Goal: Task Accomplishment & Management: Use online tool/utility

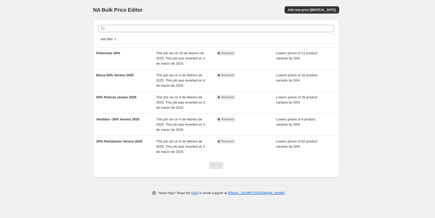
click at [120, 7] on span "NA Bulk Price Editor" at bounding box center [117, 10] width 49 height 6
click at [307, 14] on div "NA Bulk Price Editor. This page is ready NA Bulk Price Editor Add new price [ME…" at bounding box center [216, 10] width 246 height 20
click at [313, 9] on span "Add new price [MEDICAL_DATA]" at bounding box center [312, 10] width 48 height 4
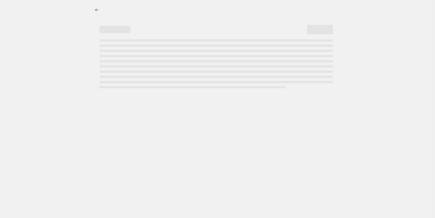
select select "percentage"
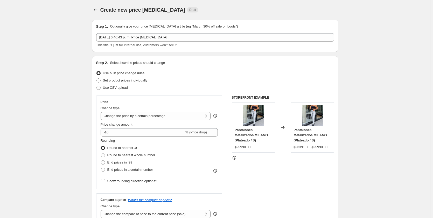
click at [94, 11] on button "Price change jobs" at bounding box center [95, 9] width 7 height 7
